Goal: Task Accomplishment & Management: Manage account settings

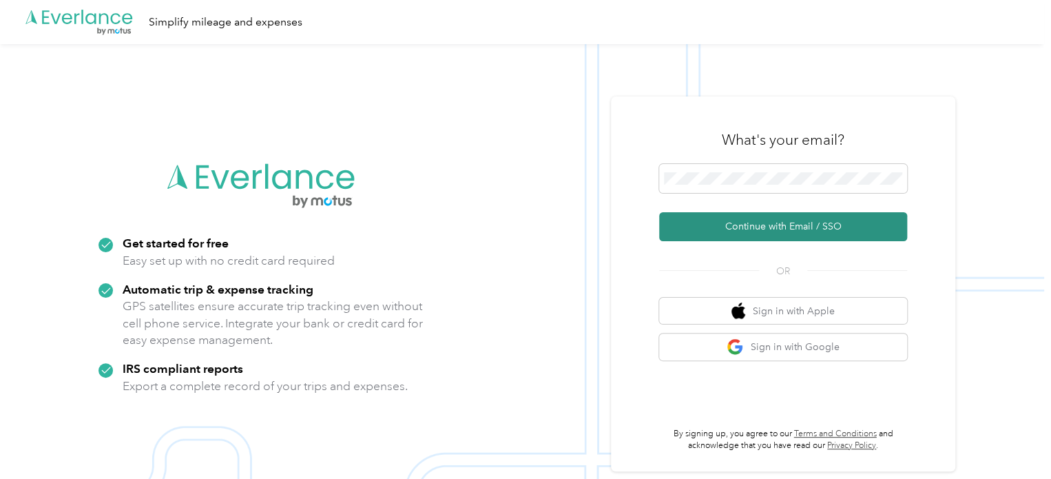
click at [762, 227] on button "Continue with Email / SSO" at bounding box center [783, 226] width 248 height 29
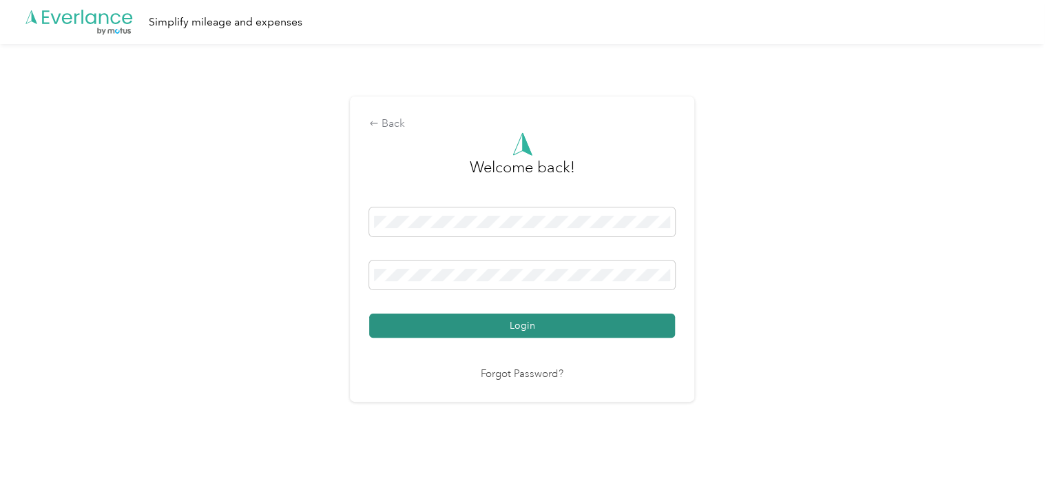
click at [506, 327] on button "Login" at bounding box center [522, 326] width 306 height 24
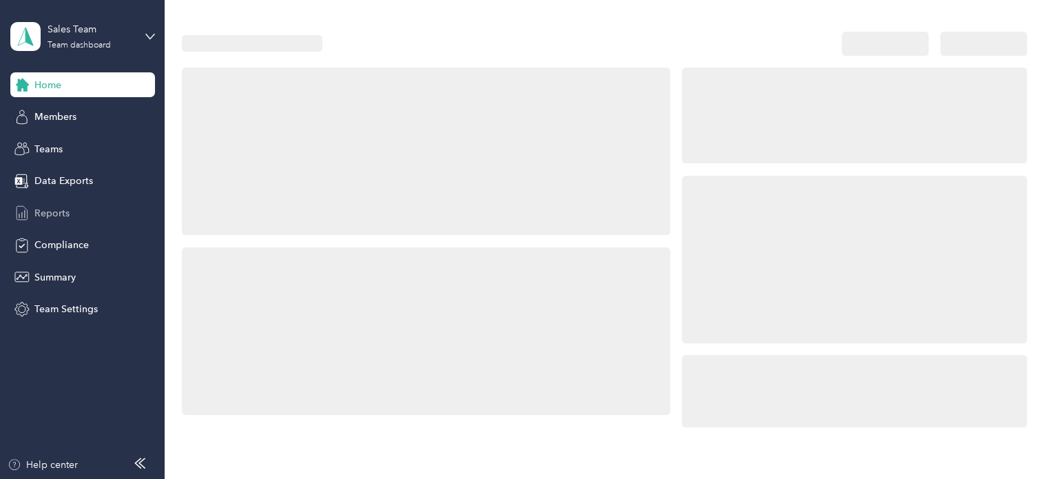
click at [58, 212] on span "Reports" at bounding box center [51, 213] width 35 height 14
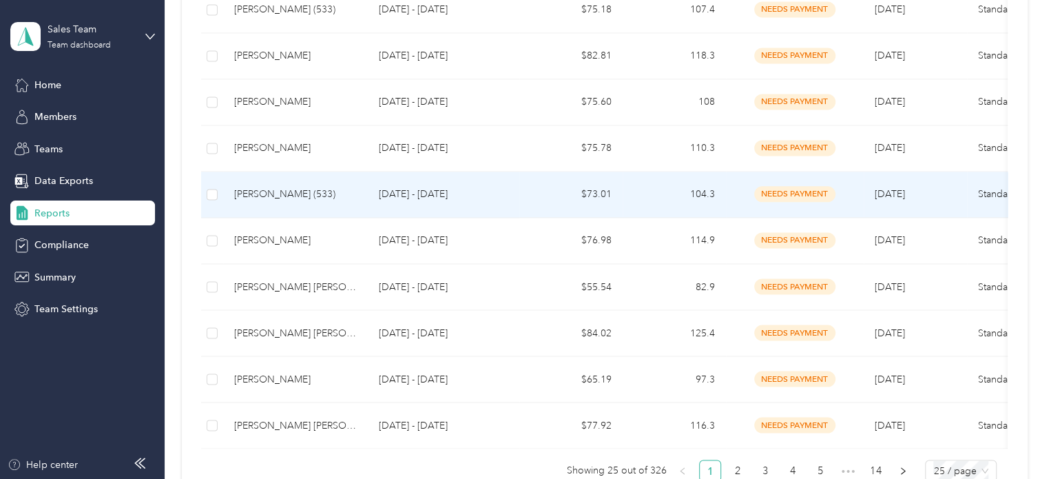
scroll to position [1102, 0]
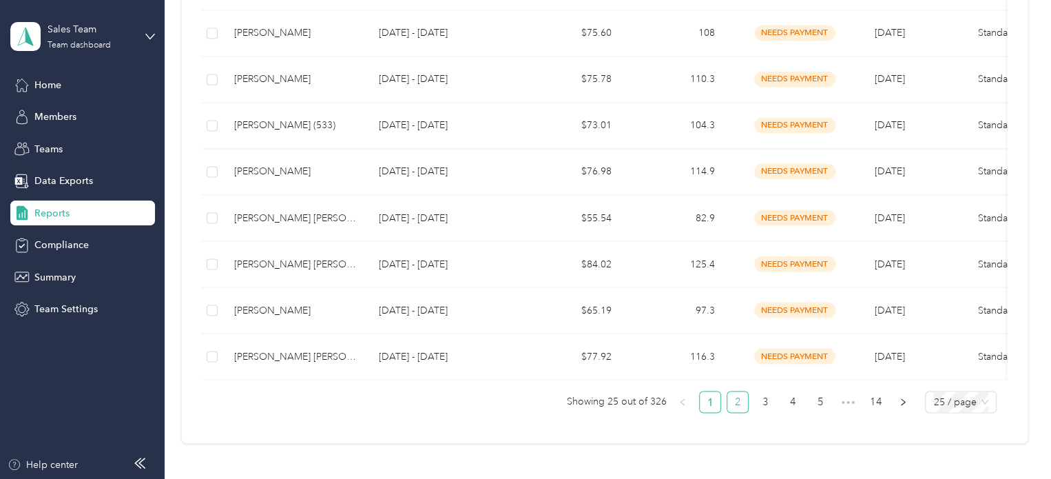
click at [734, 403] on link "2" at bounding box center [738, 401] width 21 height 21
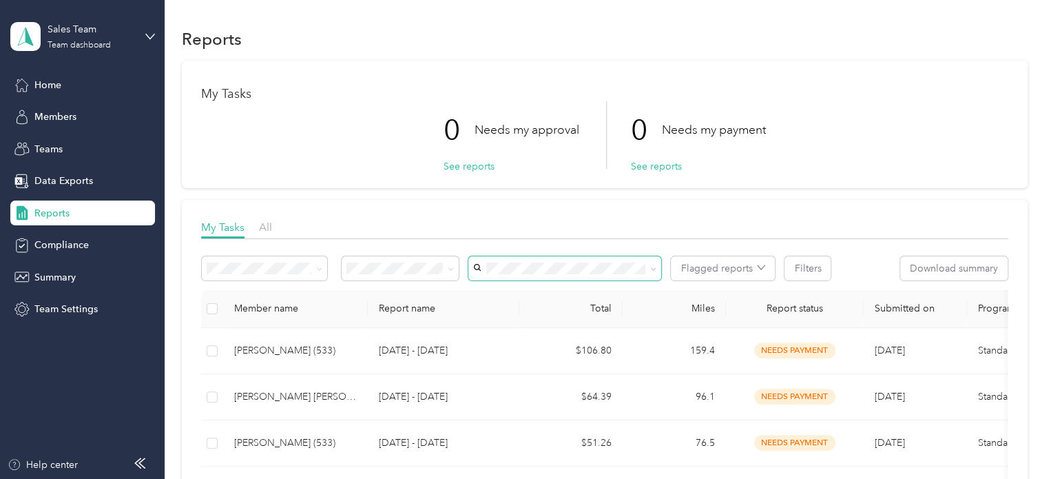
click at [650, 269] on icon at bounding box center [653, 269] width 6 height 6
